Goal: Find specific page/section: Find specific page/section

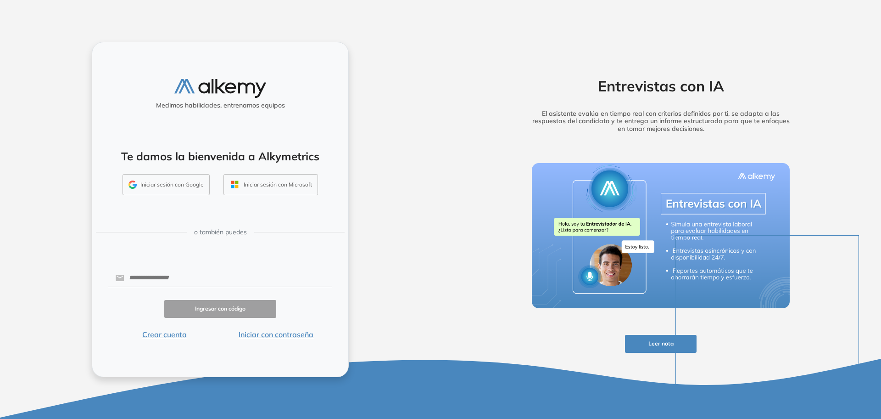
click at [592, 105] on div "Entrevistas con IA El asistente evalúa en tiempo real con criterios definidos p…" at bounding box center [661, 101] width 286 height 70
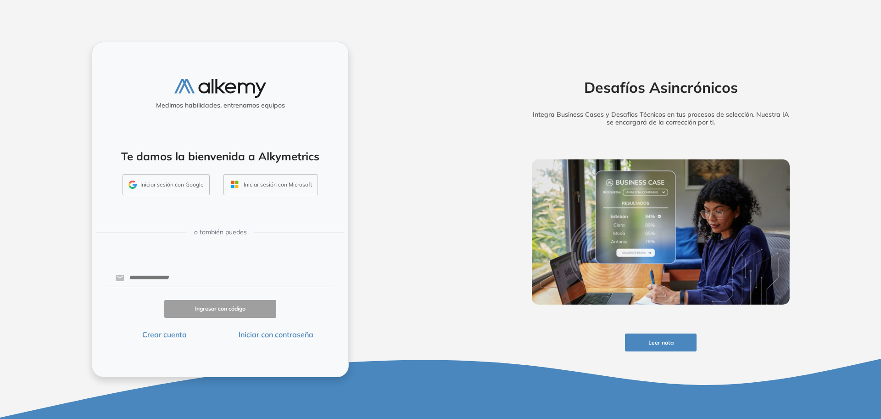
click at [278, 332] on button "Iniciar con contraseña" at bounding box center [276, 334] width 112 height 11
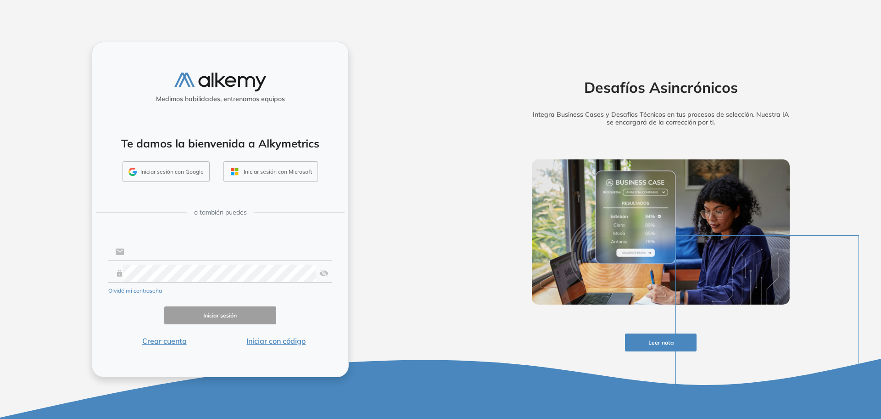
type input "**********"
click at [221, 316] on button "Iniciar sesión" at bounding box center [220, 315] width 112 height 18
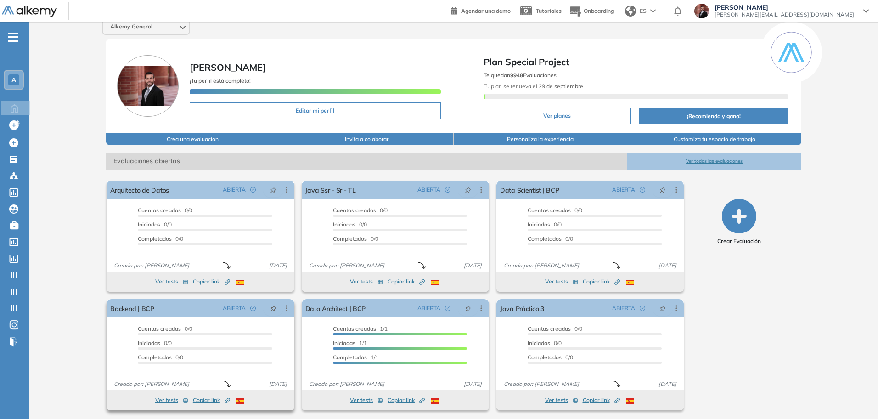
scroll to position [10, 0]
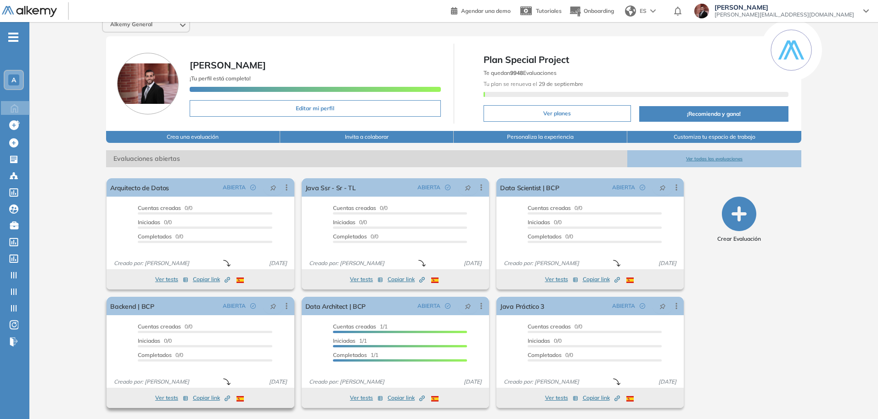
click at [173, 399] on button "Ver tests" at bounding box center [171, 397] width 33 height 11
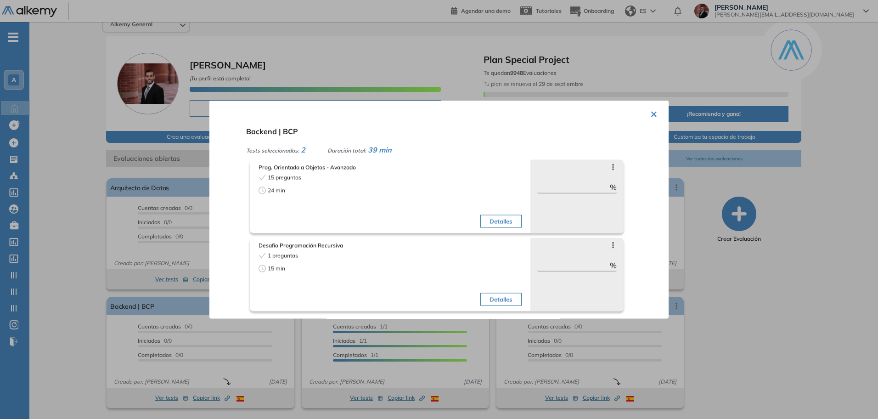
click at [344, 271] on div "15 min" at bounding box center [322, 268] width 129 height 8
click at [354, 277] on div "1 preguntas 15 min" at bounding box center [322, 281] width 129 height 58
click at [503, 225] on button "Detalles" at bounding box center [500, 221] width 41 height 13
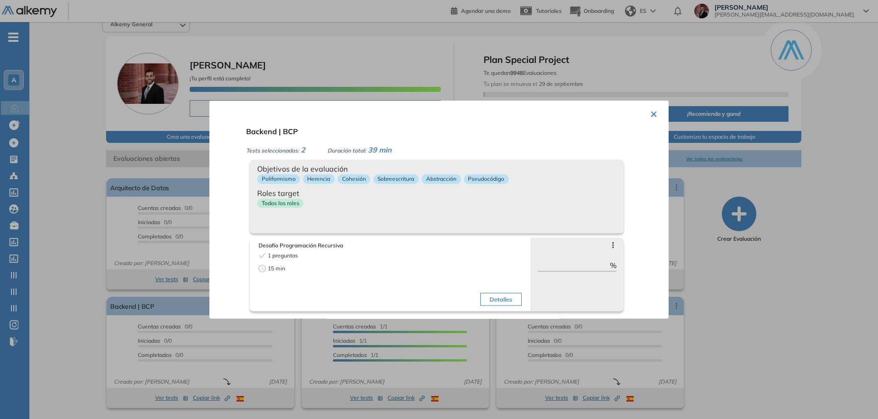
click at [501, 220] on div "Objetivos de la evaluación Poliformismo Herencia Cohesión Sobreescritura Abstra…" at bounding box center [437, 196] width 374 height 73
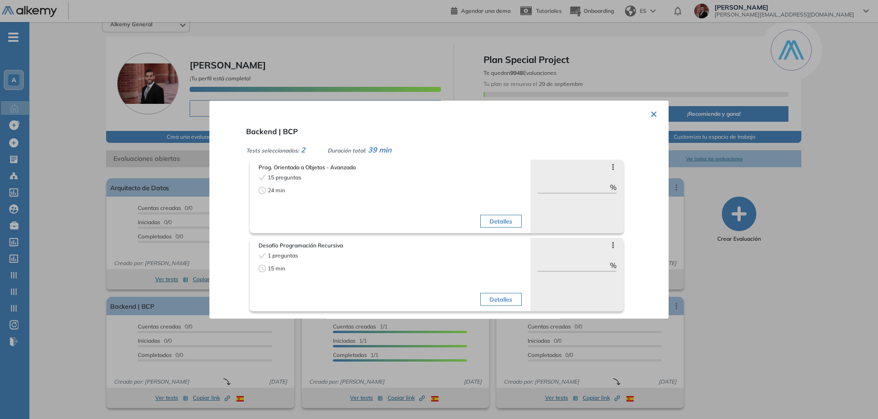
click at [507, 296] on button "Detalles" at bounding box center [500, 299] width 41 height 13
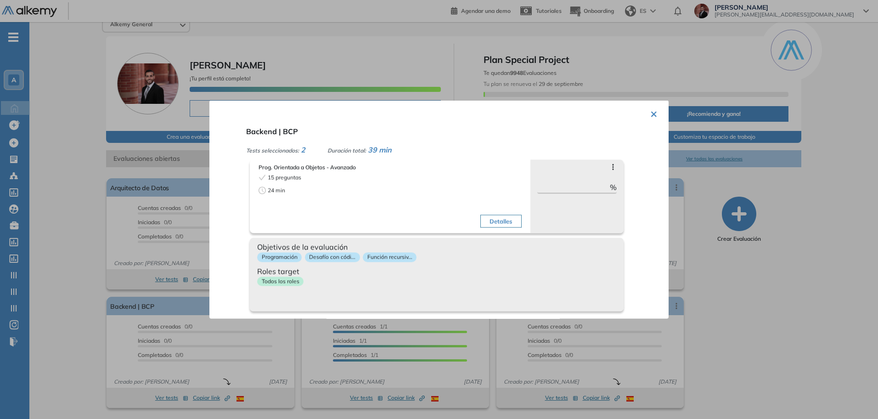
click at [509, 296] on div "Objetivos de la evaluación Programación Desafío con códi... Función recursiv...…" at bounding box center [437, 274] width 374 height 73
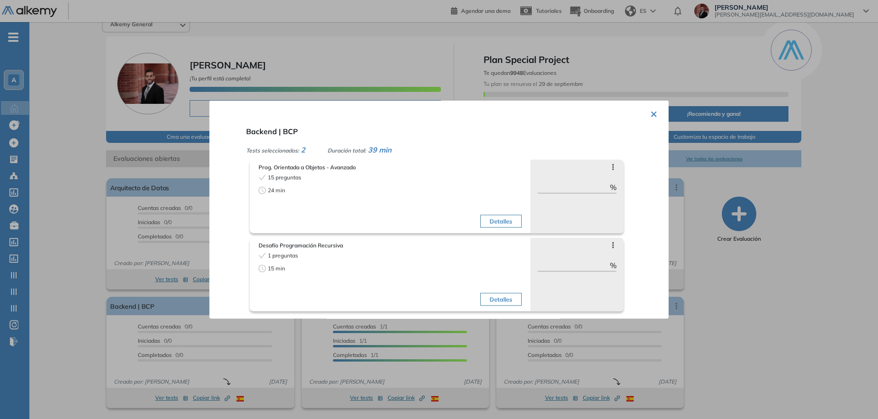
click at [650, 116] on button "×" at bounding box center [653, 113] width 7 height 18
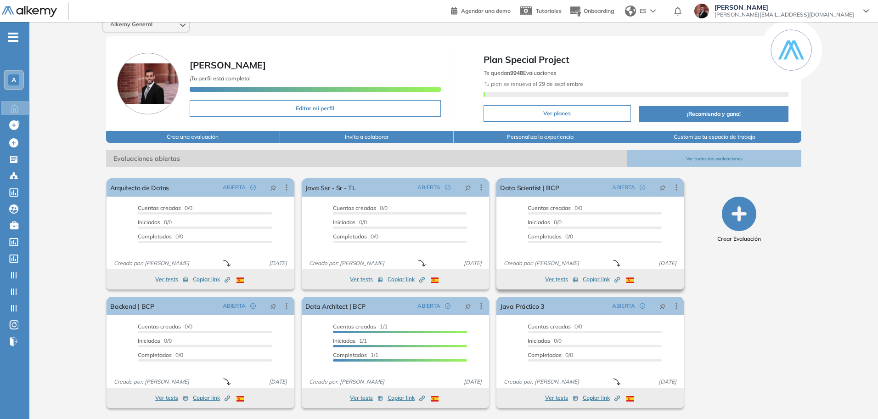
click at [560, 279] on button "Ver tests" at bounding box center [561, 279] width 33 height 11
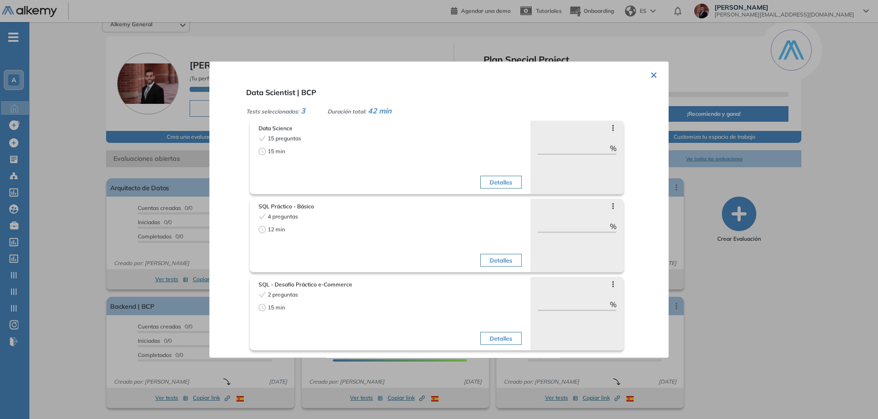
click at [406, 223] on div "Detalles" at bounding box center [456, 242] width 129 height 58
click at [382, 311] on div "15 min" at bounding box center [322, 307] width 129 height 8
click at [650, 74] on button "×" at bounding box center [653, 74] width 7 height 18
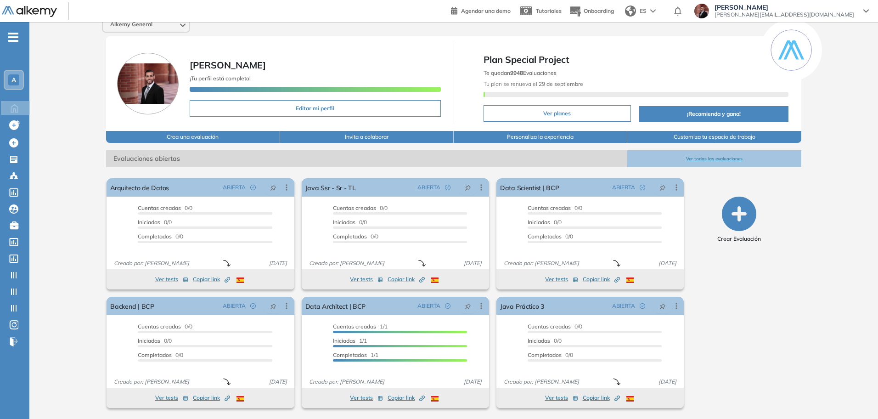
click at [12, 35] on span "-" at bounding box center [13, 36] width 10 height 7
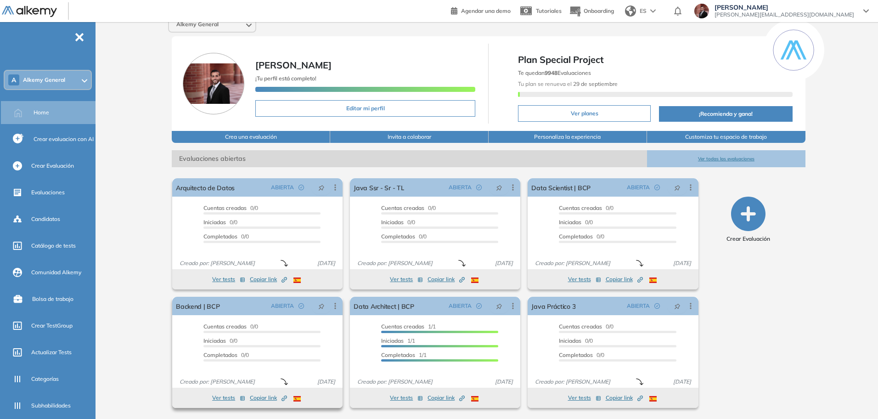
click at [267, 397] on span "Copiar link Created by potrace 1.16, written by [PERSON_NAME] [DATE]-[DATE]" at bounding box center [268, 397] width 37 height 8
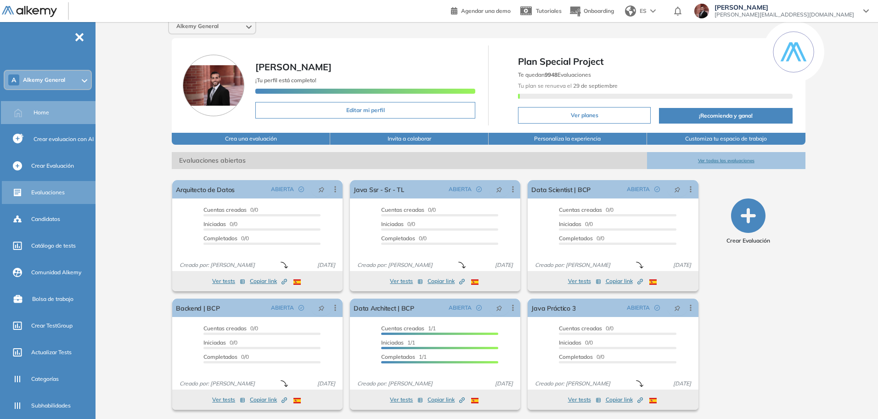
click at [56, 187] on div "Evaluaciones" at bounding box center [62, 193] width 62 height 16
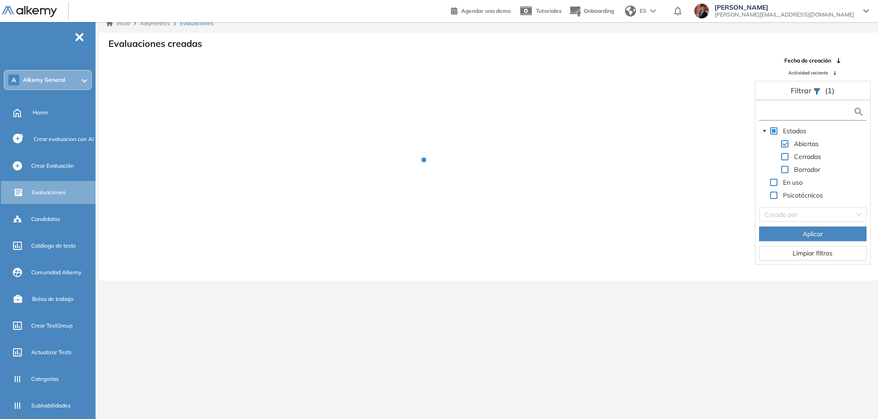
click at [814, 107] on input "text" at bounding box center [807, 112] width 92 height 10
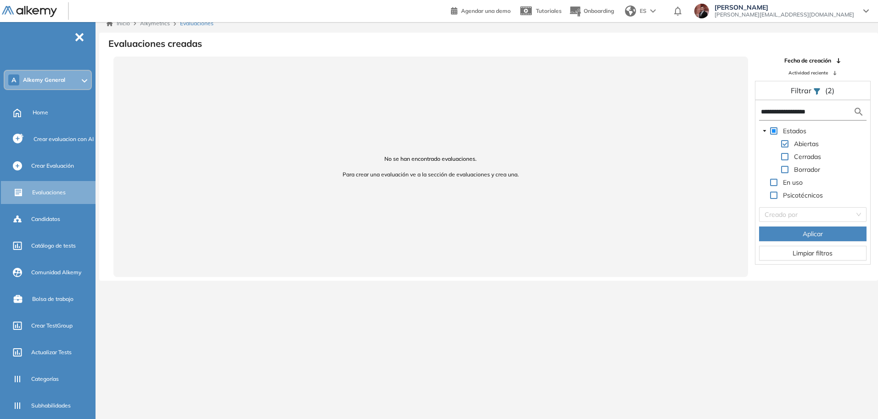
drag, startPoint x: 827, startPoint y: 112, endPoint x: 782, endPoint y: 105, distance: 45.1
click at [782, 105] on form "**********" at bounding box center [812, 112] width 107 height 17
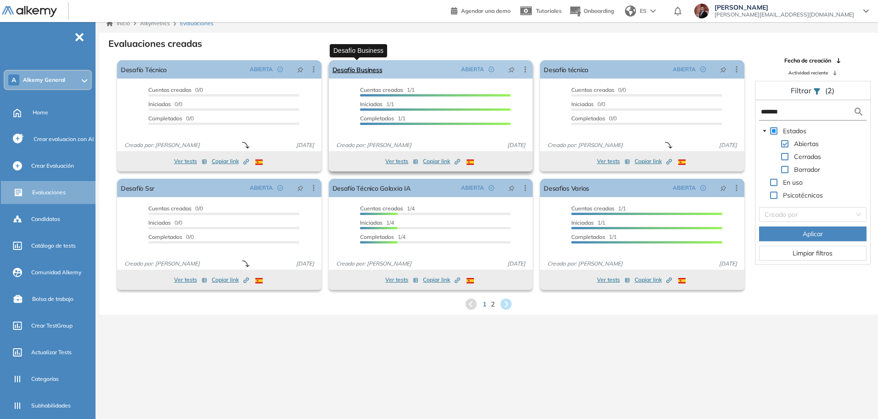
type input "*******"
click at [359, 68] on link "Desafío Business" at bounding box center [357, 69] width 50 height 18
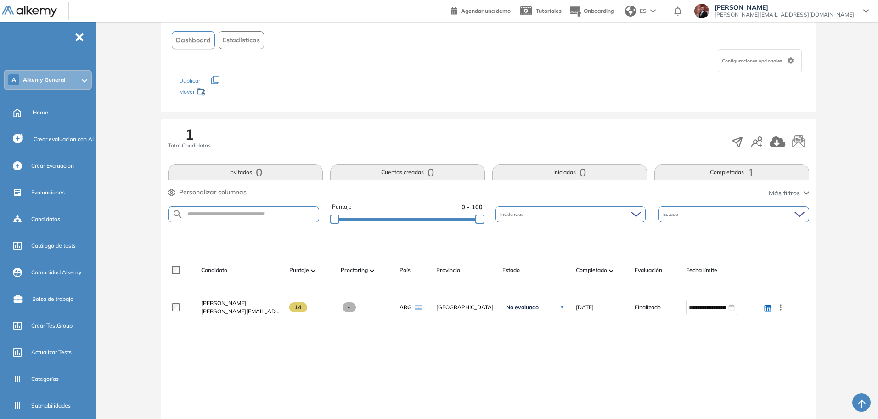
scroll to position [115, 0]
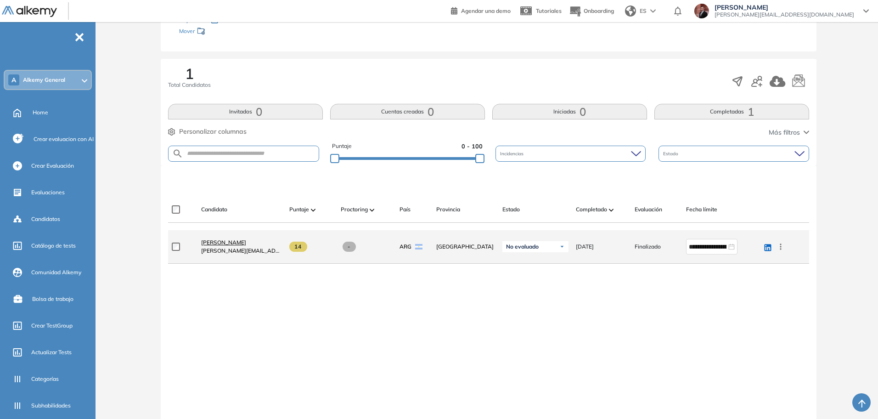
click at [246, 241] on span "[PERSON_NAME]" at bounding box center [223, 242] width 45 height 7
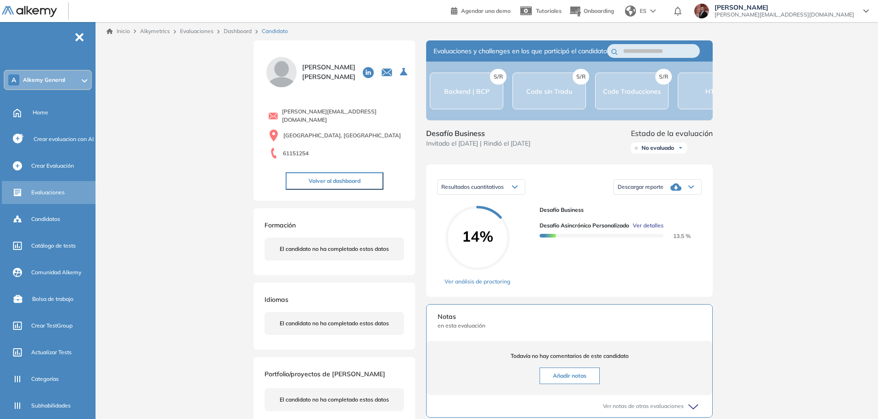
click at [42, 184] on div "Evaluaciones" at bounding box center [49, 192] width 95 height 23
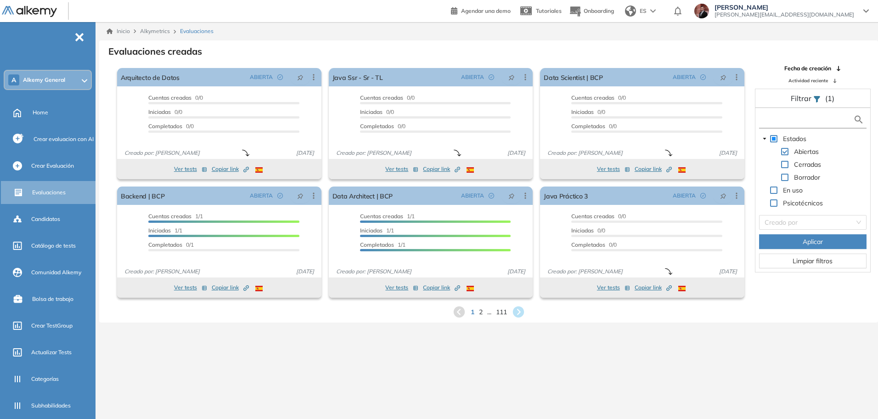
click at [791, 122] on input "text" at bounding box center [807, 120] width 92 height 10
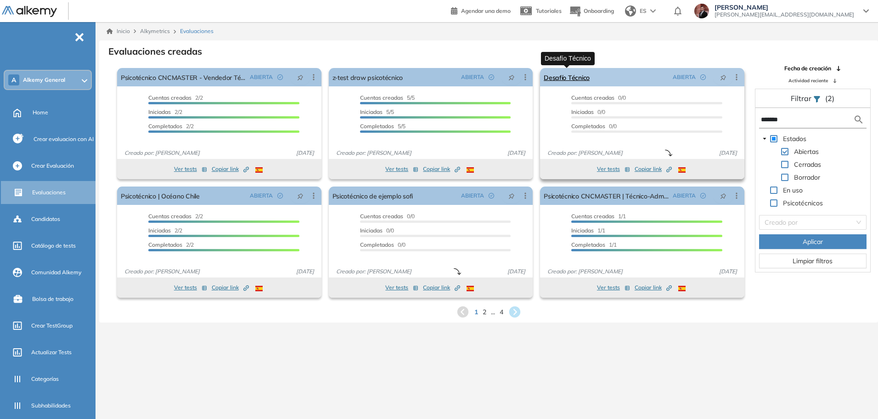
type input "*******"
click at [579, 83] on link "Desafío Técnico" at bounding box center [566, 77] width 46 height 18
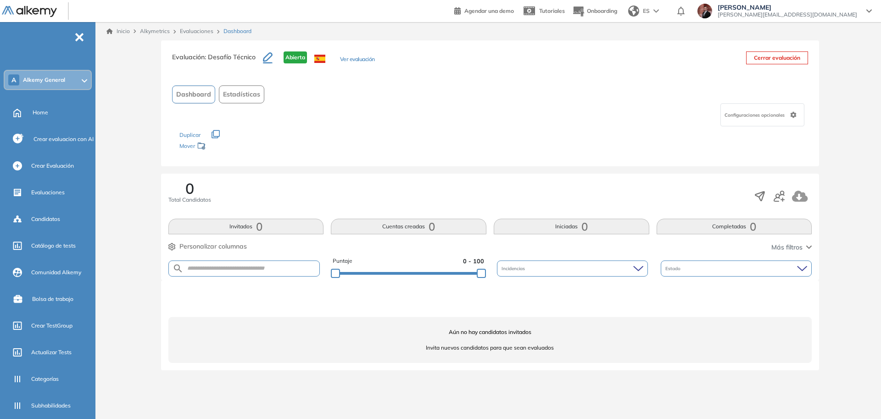
click at [195, 29] on link "Evaluaciones" at bounding box center [197, 31] width 34 height 7
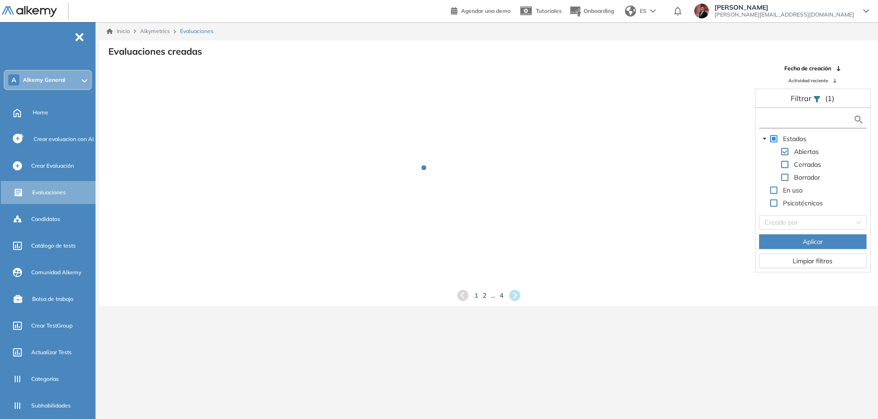
click at [792, 119] on input "text" at bounding box center [807, 120] width 92 height 10
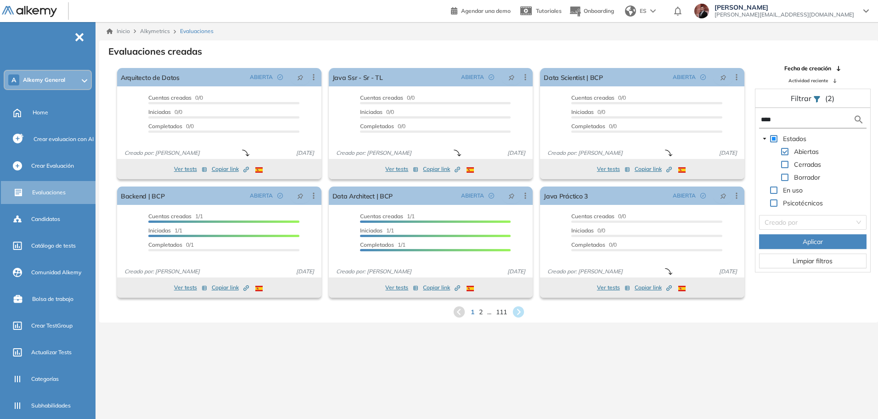
type input "*****"
type input "*"
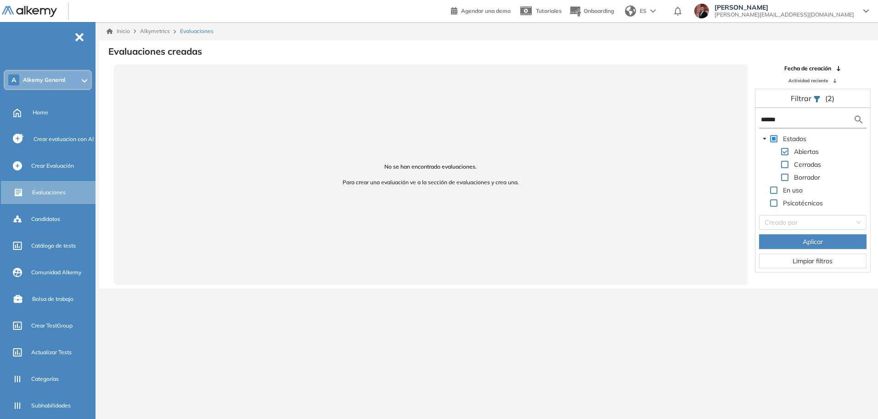
type input "*****"
click at [40, 222] on span "Candidatos" at bounding box center [45, 219] width 29 height 8
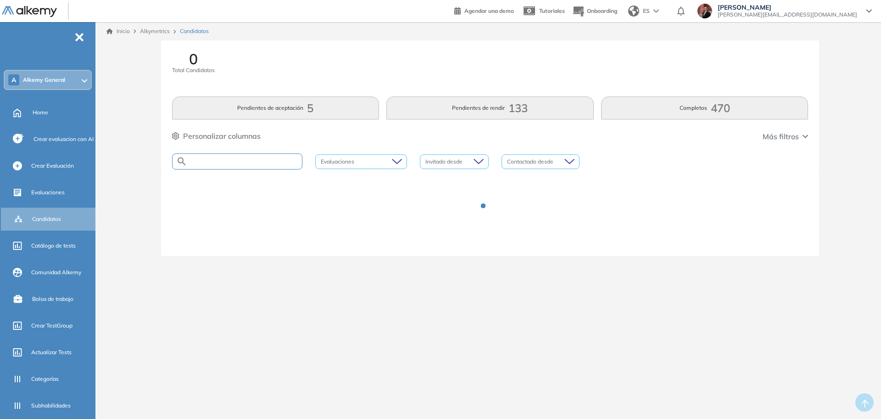
click at [253, 163] on input "text" at bounding box center [244, 161] width 115 height 7
type input "*****"
click at [55, 188] on span "Evaluaciones" at bounding box center [48, 192] width 34 height 8
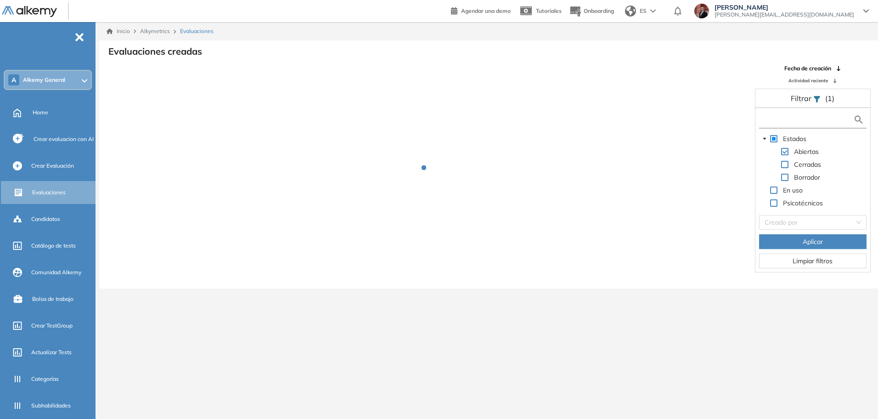
click at [806, 118] on input "text" at bounding box center [807, 120] width 92 height 10
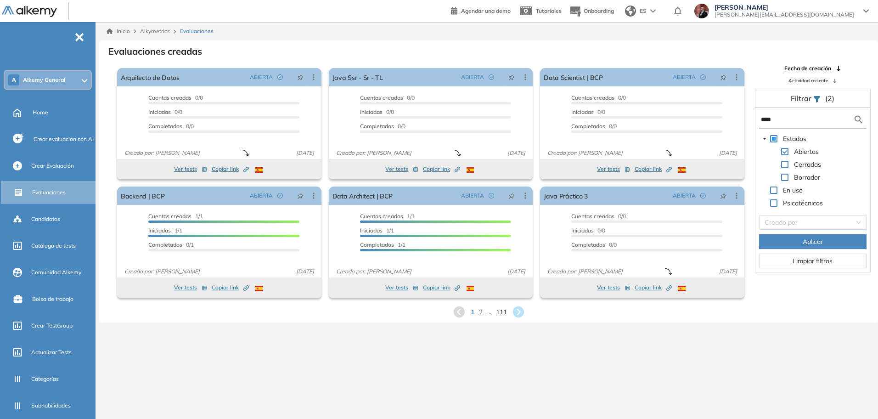
type input "****"
